Goal: Check status: Check status

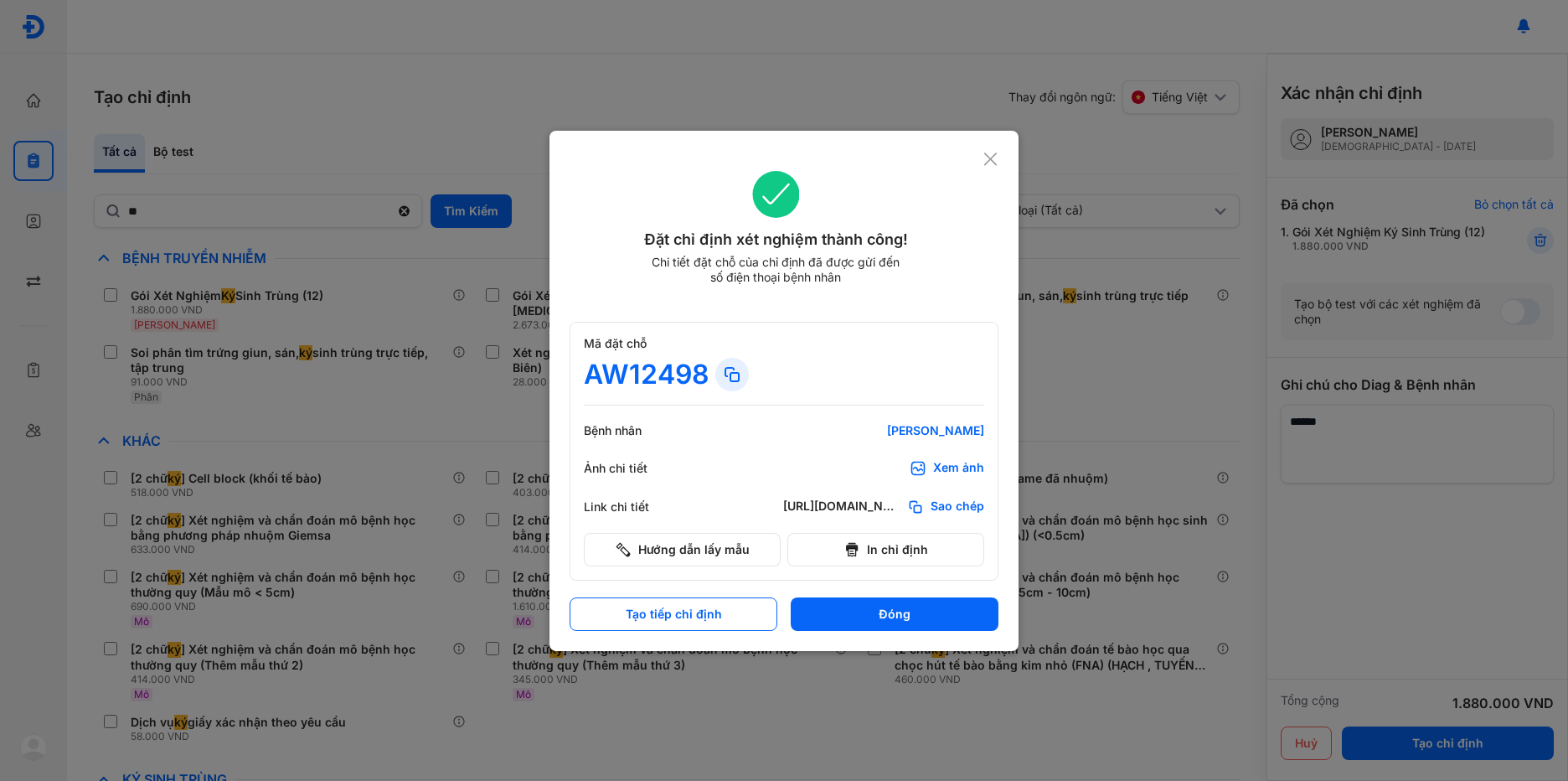
click at [992, 158] on use at bounding box center [990, 158] width 12 height 12
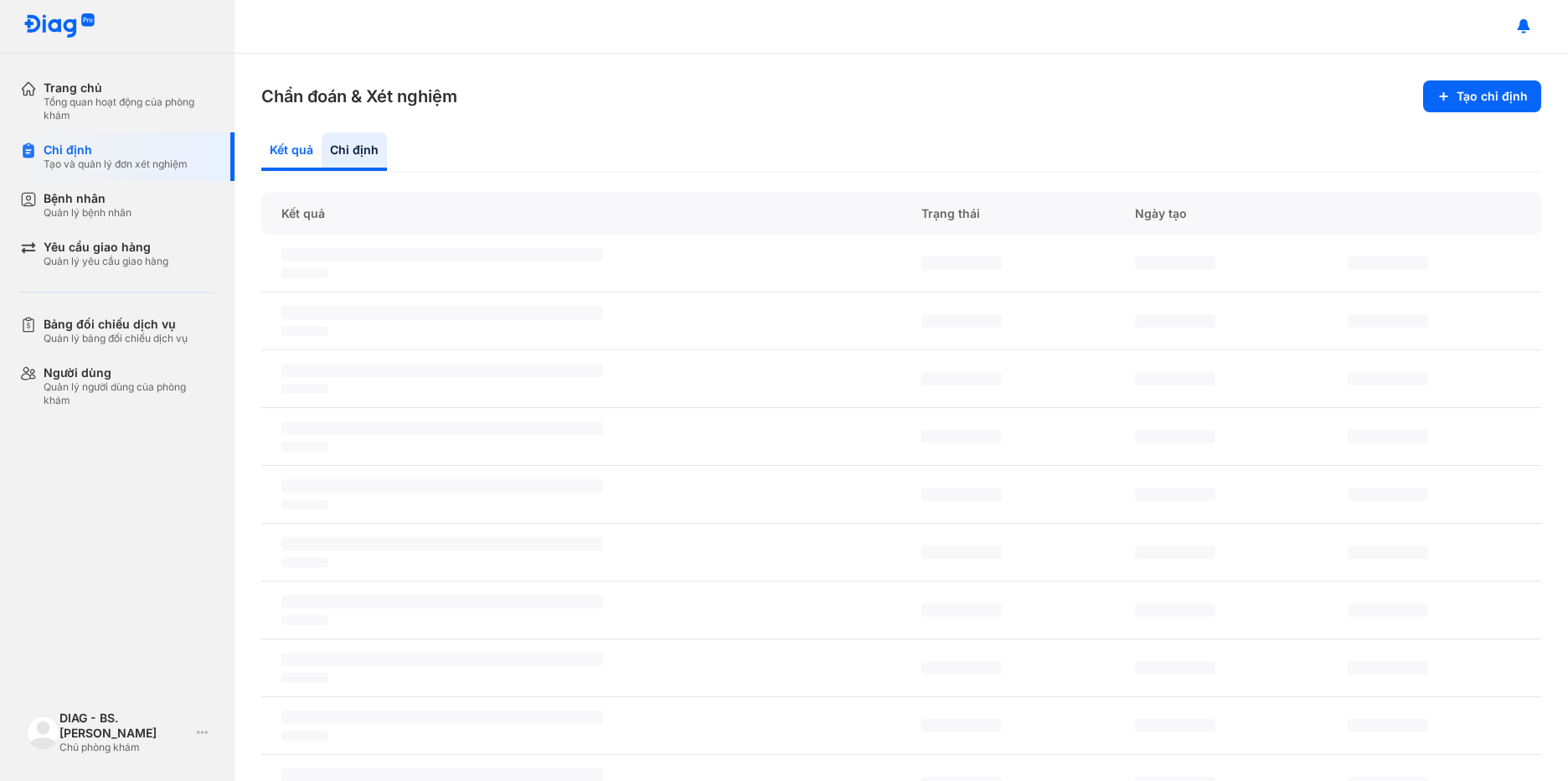
click at [322, 149] on div "Kết quả" at bounding box center [354, 151] width 65 height 38
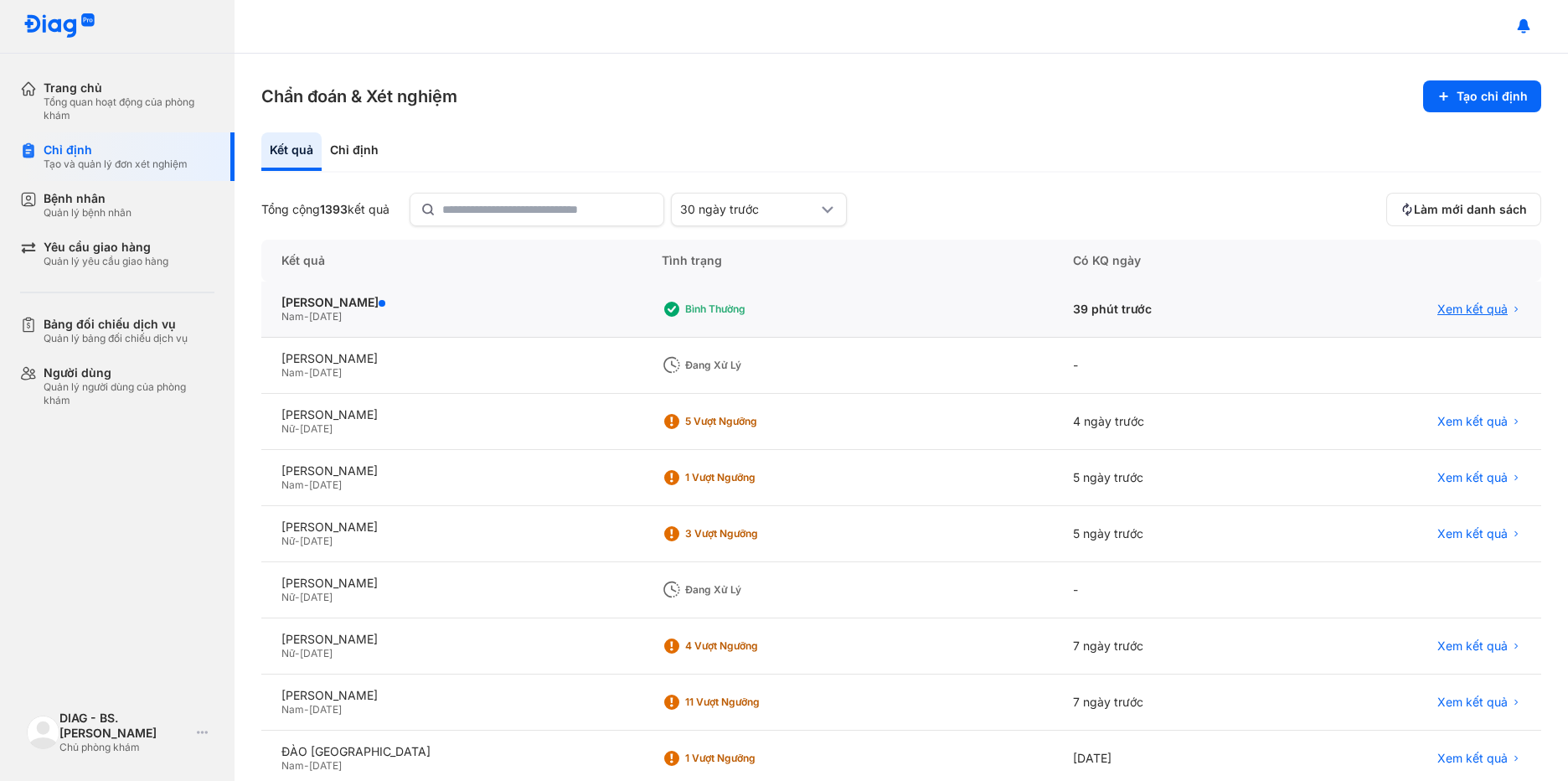
click at [1444, 309] on span "Xem kết quả" at bounding box center [1472, 309] width 70 height 15
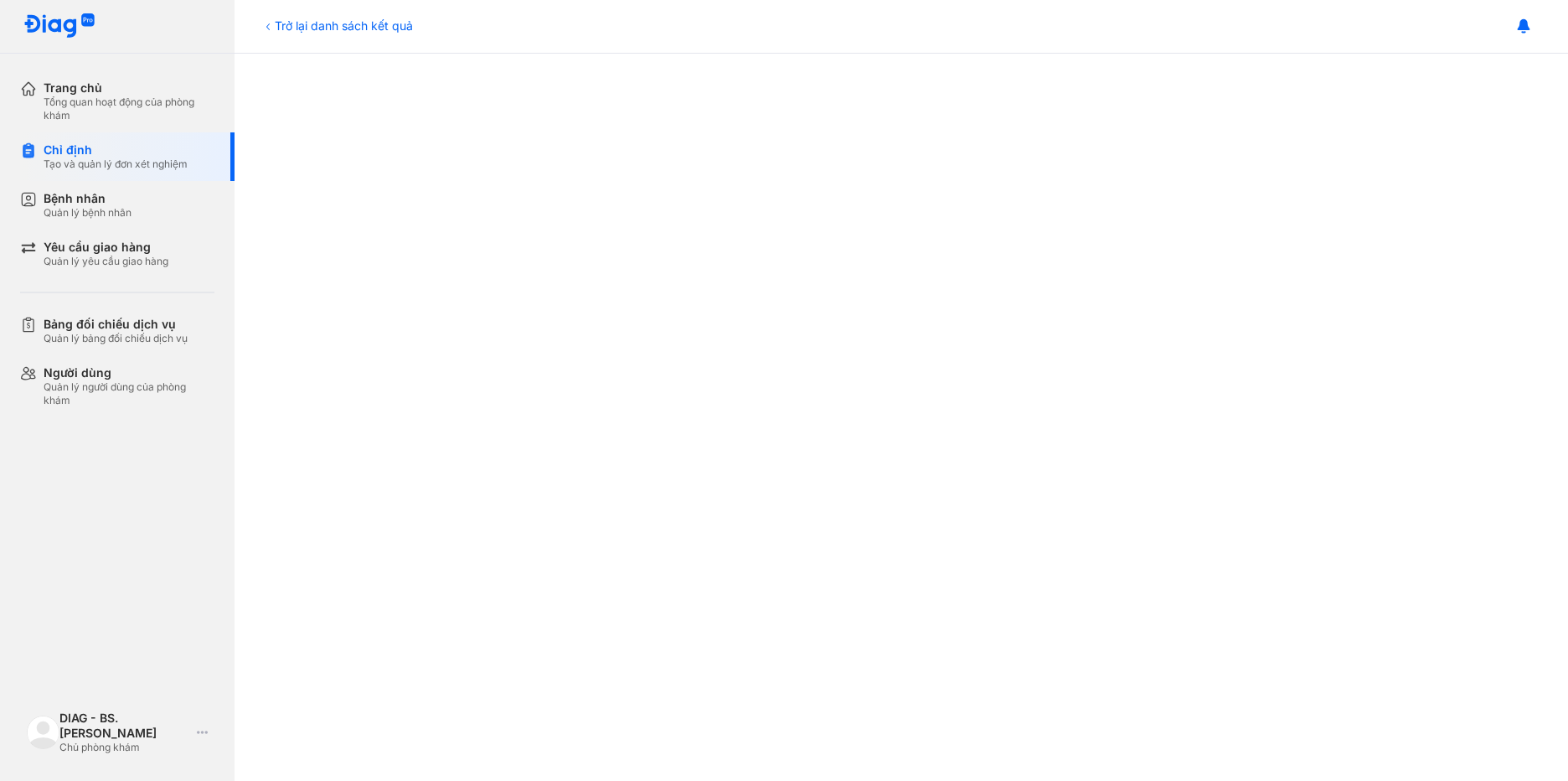
scroll to position [251, 0]
click at [203, 730] on icon at bounding box center [202, 732] width 11 height 13
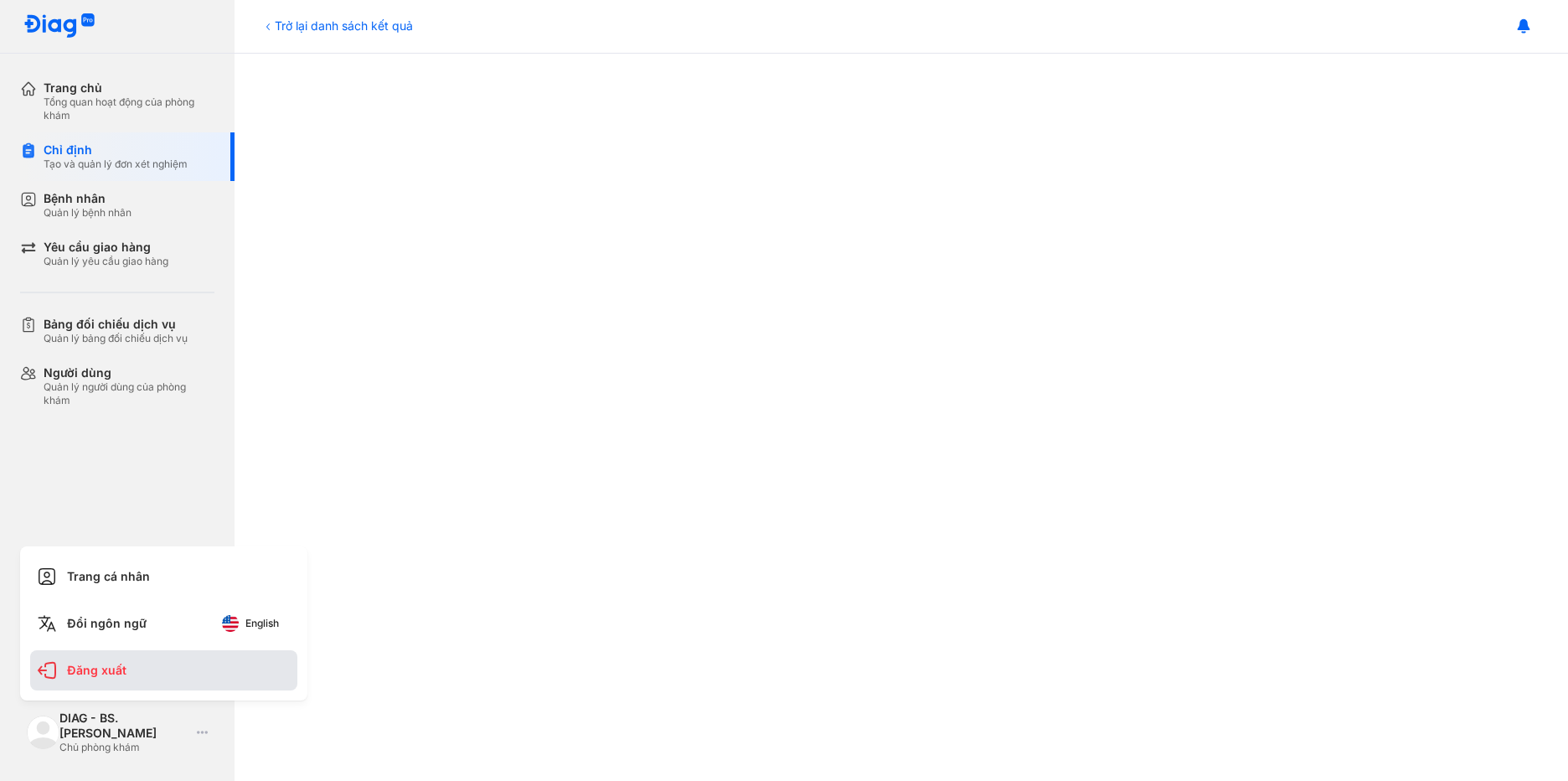
click at [126, 671] on div "Đăng xuất" at bounding box center [163, 670] width 267 height 40
